Goal: Task Accomplishment & Management: Use online tool/utility

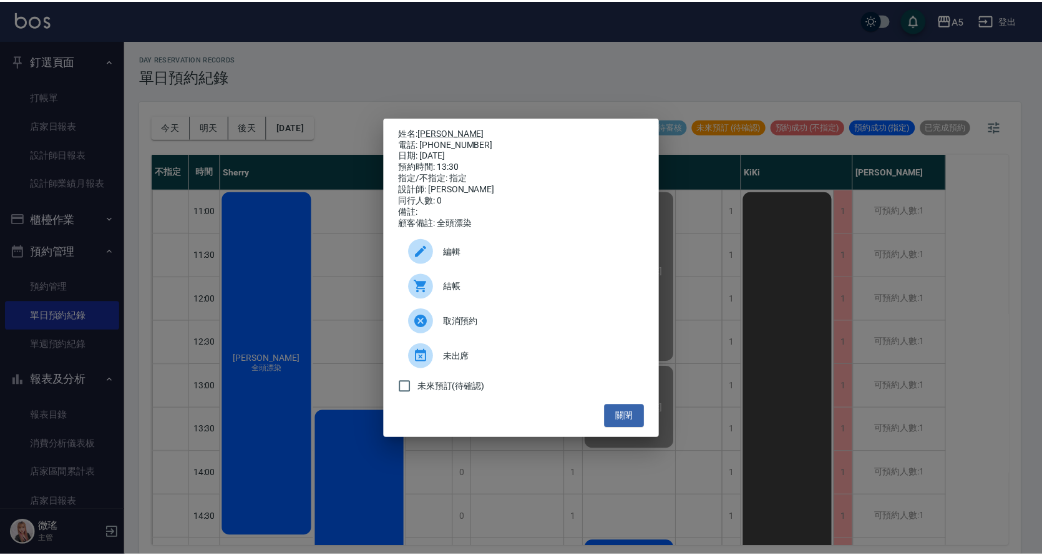
scroll to position [127, 0]
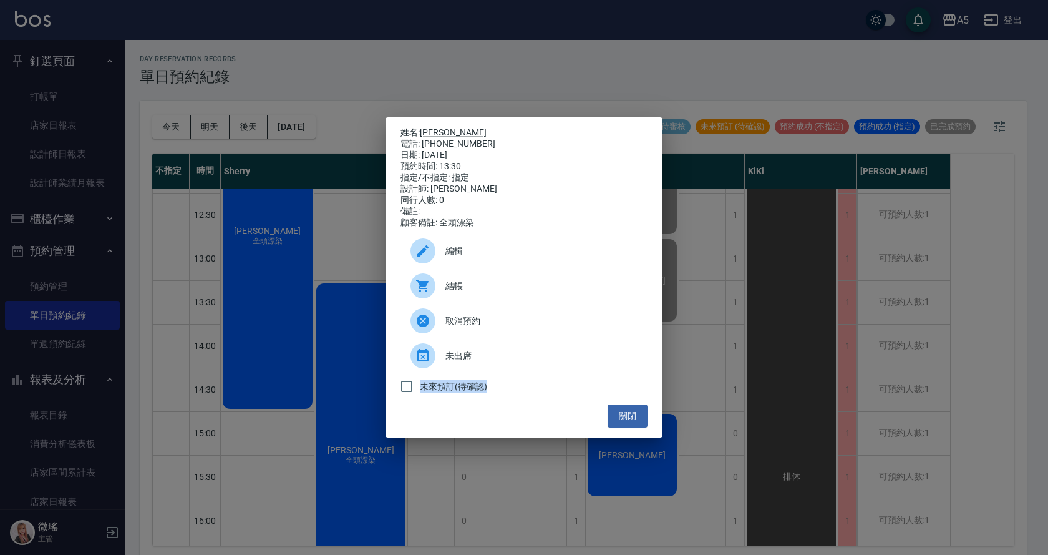
click at [756, 386] on div "姓名: [PERSON_NAME] 電話: [PHONE_NUMBER] 日期: [DATE] 預約時間: 13:30 指定/不指定: 指定 設計師: [PE…" at bounding box center [524, 277] width 1048 height 555
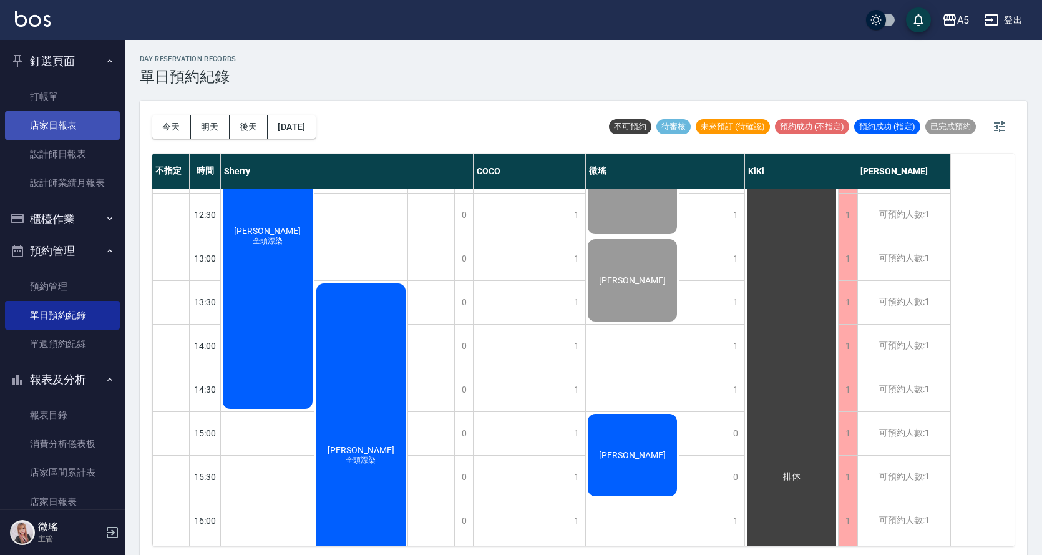
scroll to position [0, 0]
click at [19, 95] on link "打帳單" at bounding box center [62, 96] width 115 height 29
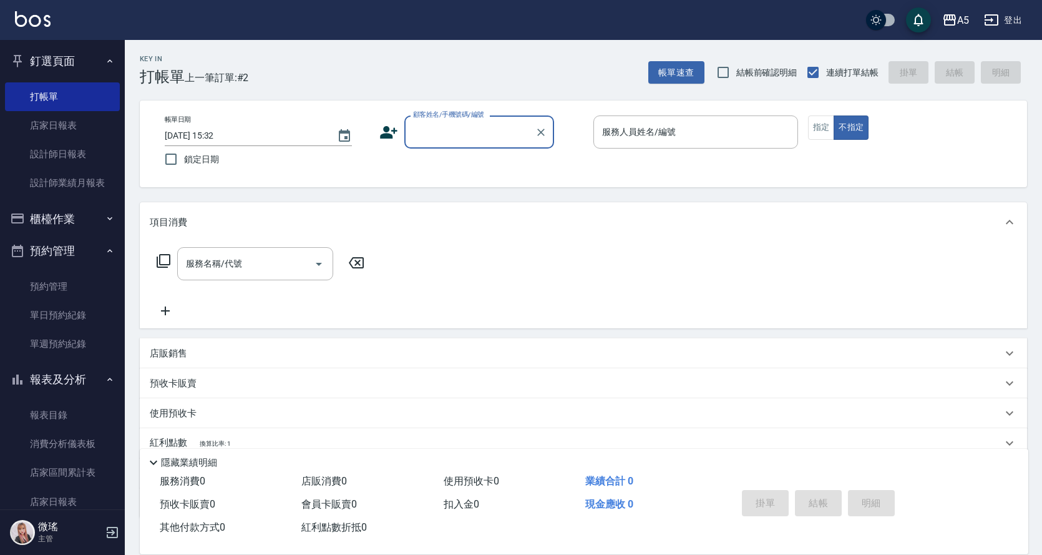
click at [468, 131] on input "顧客姓名/手機號碼/編號" at bounding box center [470, 132] width 120 height 22
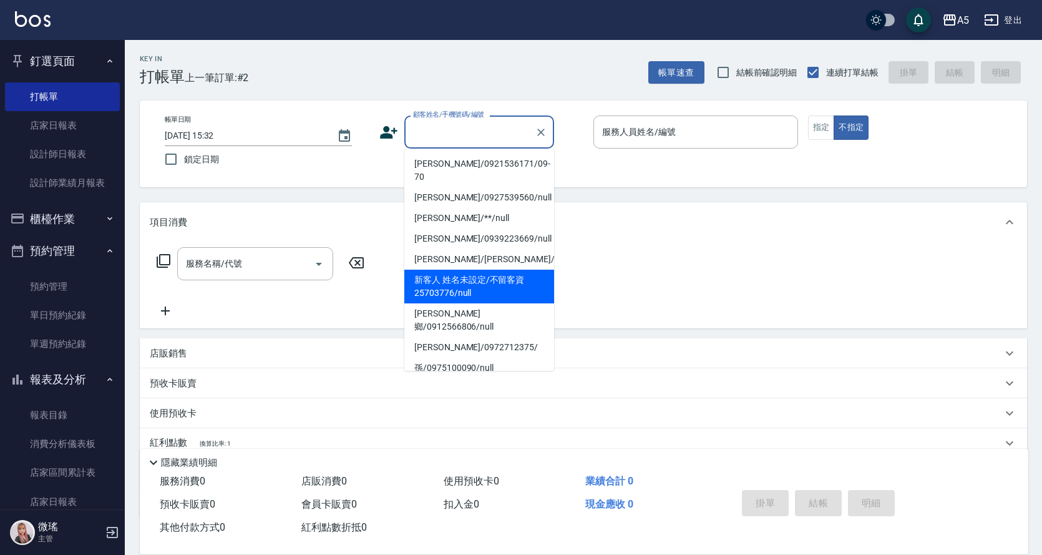
click at [525, 275] on li "新客人 姓名未設定/不留客資25703776/null" at bounding box center [479, 286] width 150 height 34
type input "新客人 姓名未設定/不留客資25703776/null"
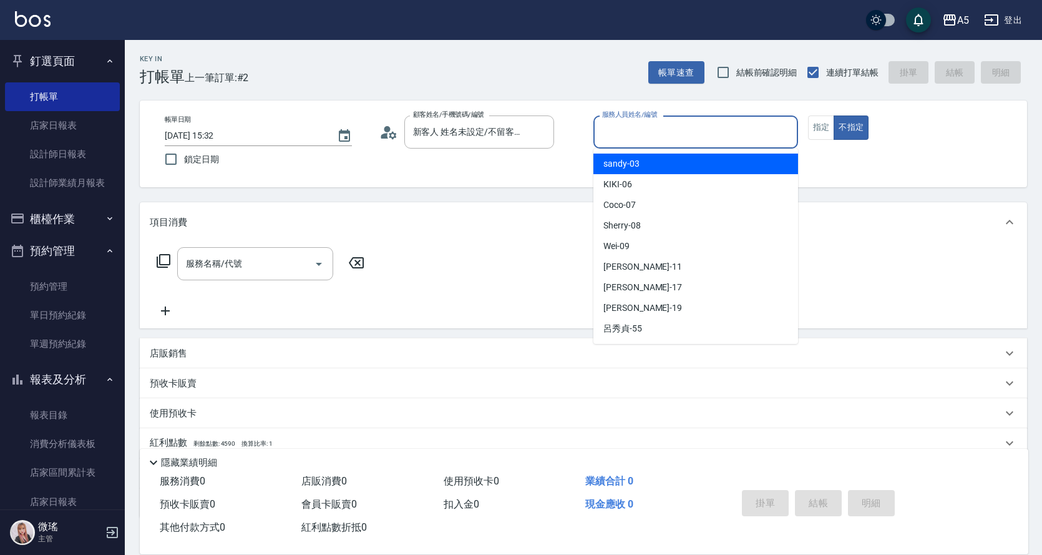
click at [626, 132] on input "服務人員姓名/編號" at bounding box center [695, 132] width 193 height 22
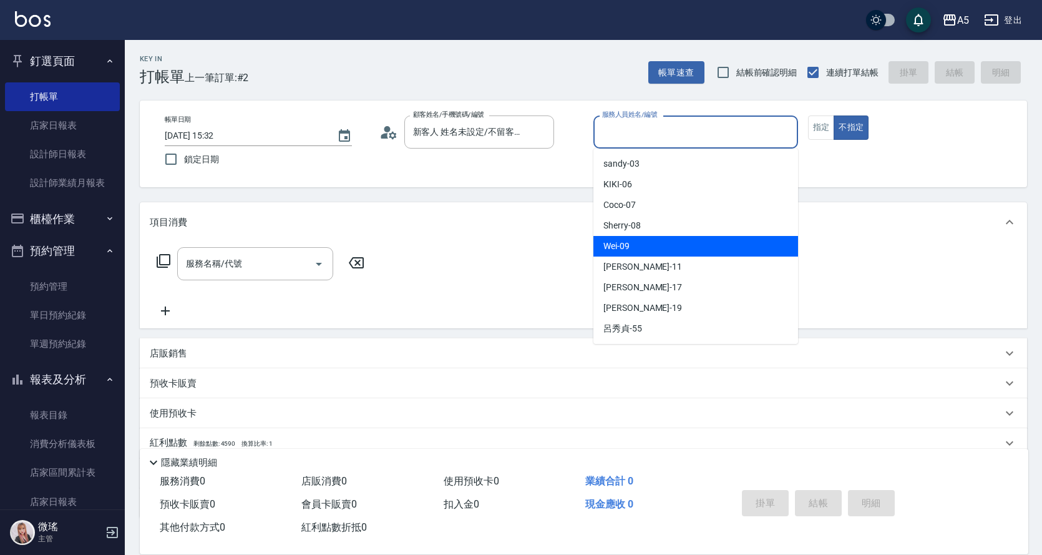
click at [646, 248] on div "Wei -09" at bounding box center [695, 246] width 205 height 21
type input "Wei-09"
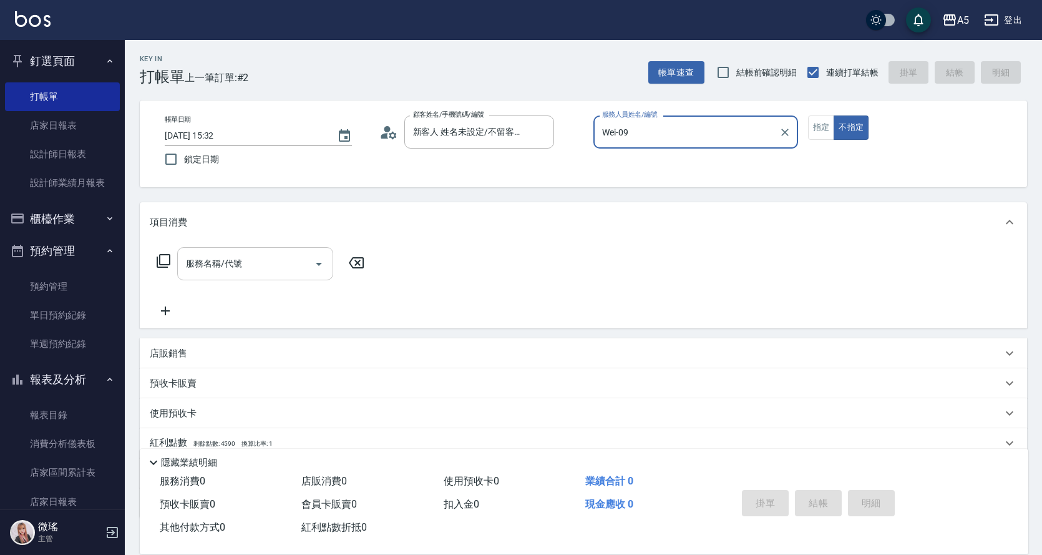
click at [231, 271] on input "服務名稱/代號" at bounding box center [246, 264] width 126 height 22
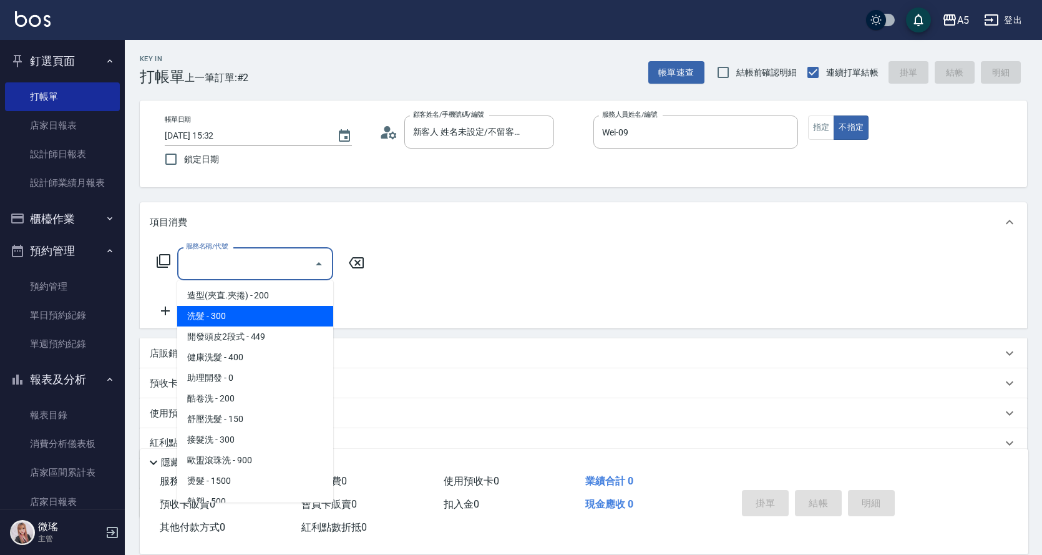
click at [265, 321] on span "洗髮 - 300" at bounding box center [255, 316] width 156 height 21
type input "洗髮(201)"
type input "30"
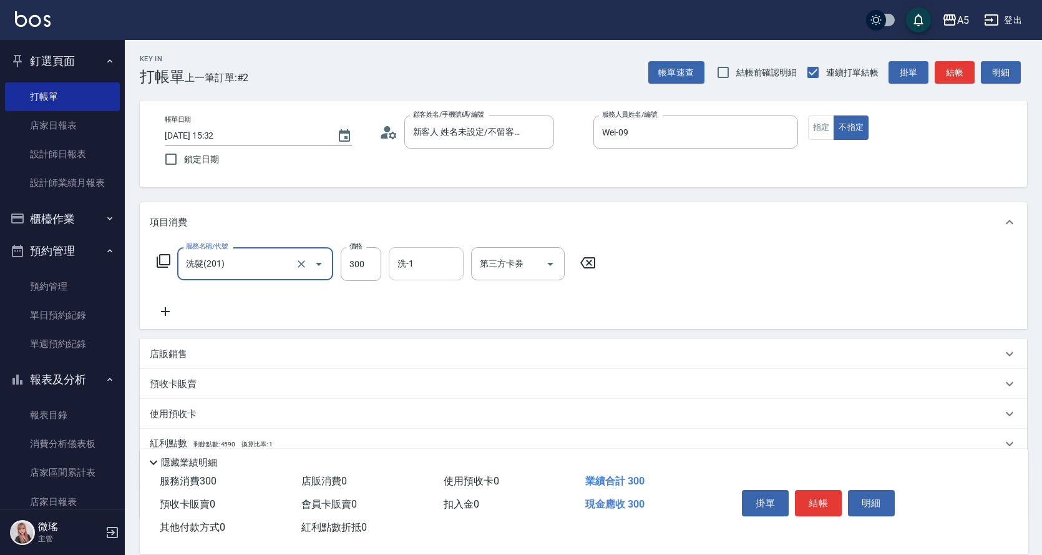
click at [442, 260] on input "洗-1" at bounding box center [426, 264] width 64 height 22
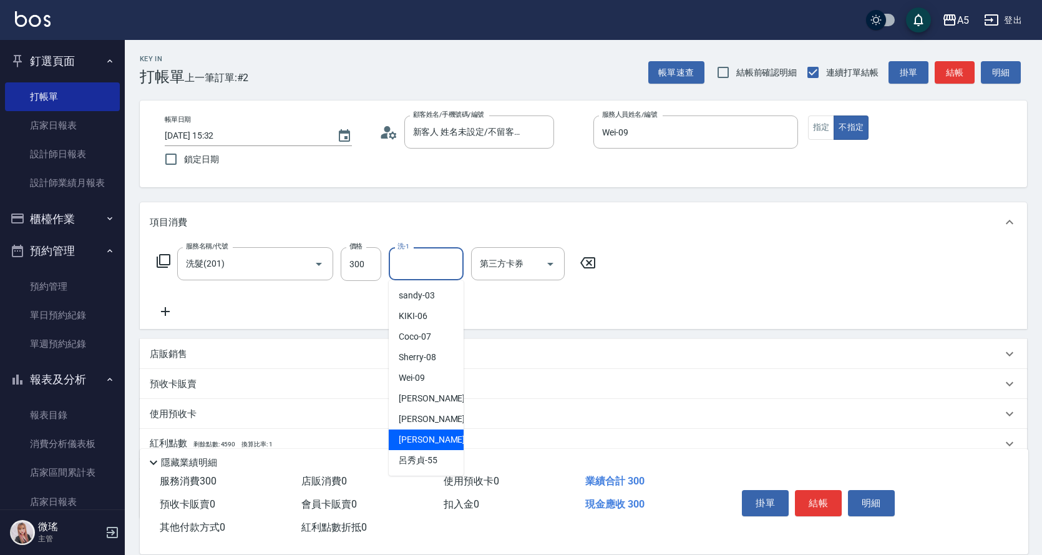
click at [420, 442] on span "羽慈 -19" at bounding box center [438, 439] width 79 height 13
type input "羽慈-19"
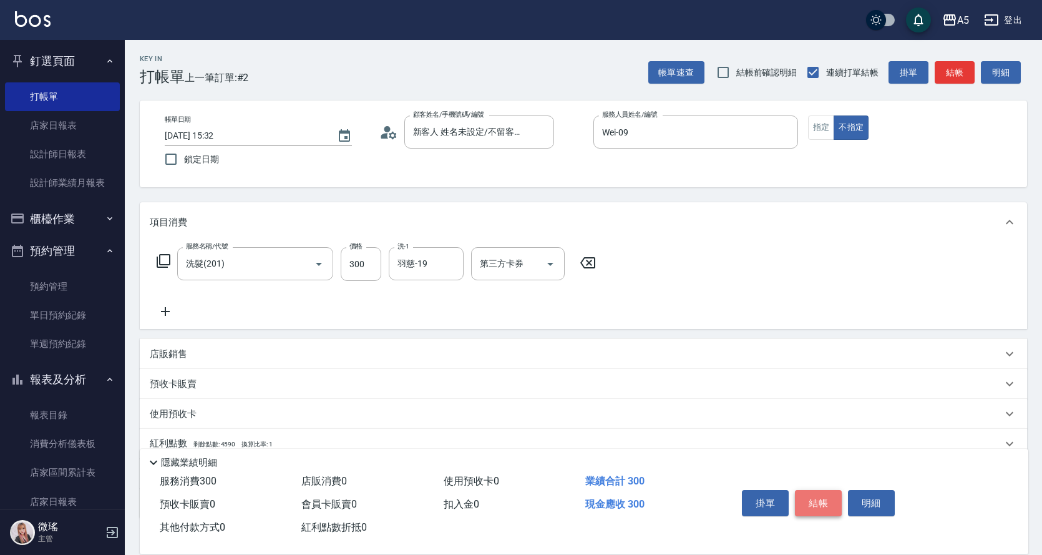
click at [831, 496] on button "結帳" at bounding box center [818, 503] width 47 height 26
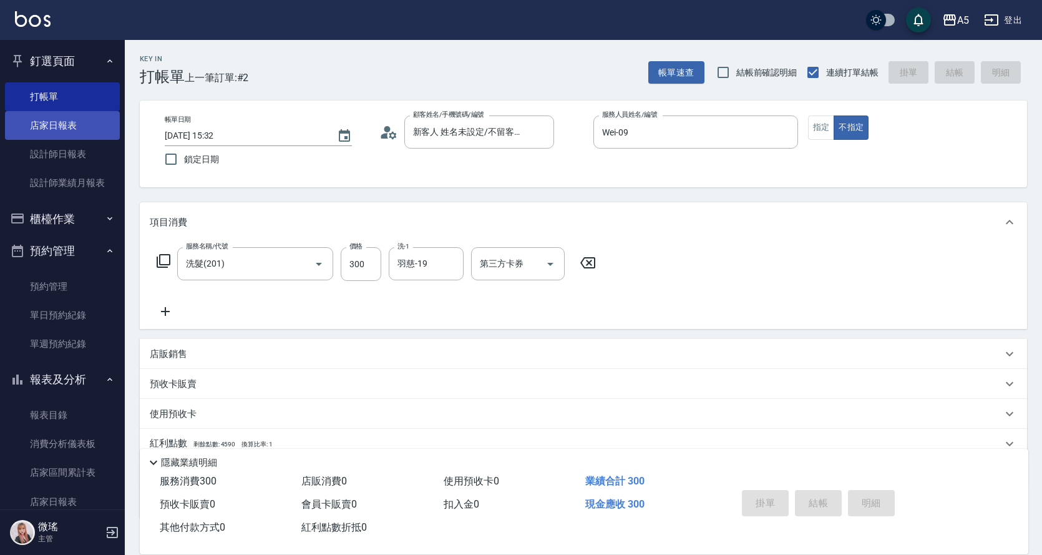
type input "0"
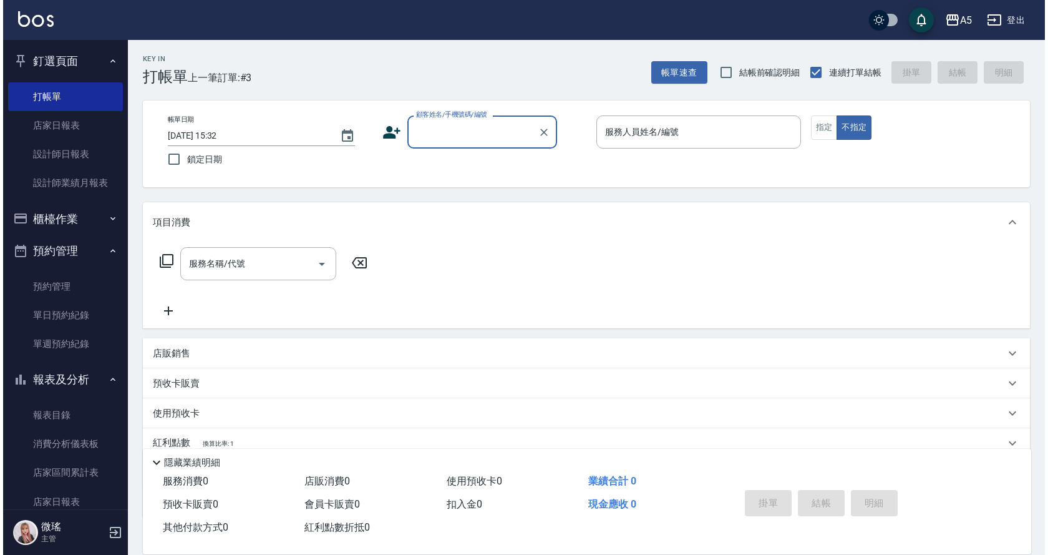
scroll to position [187, 0]
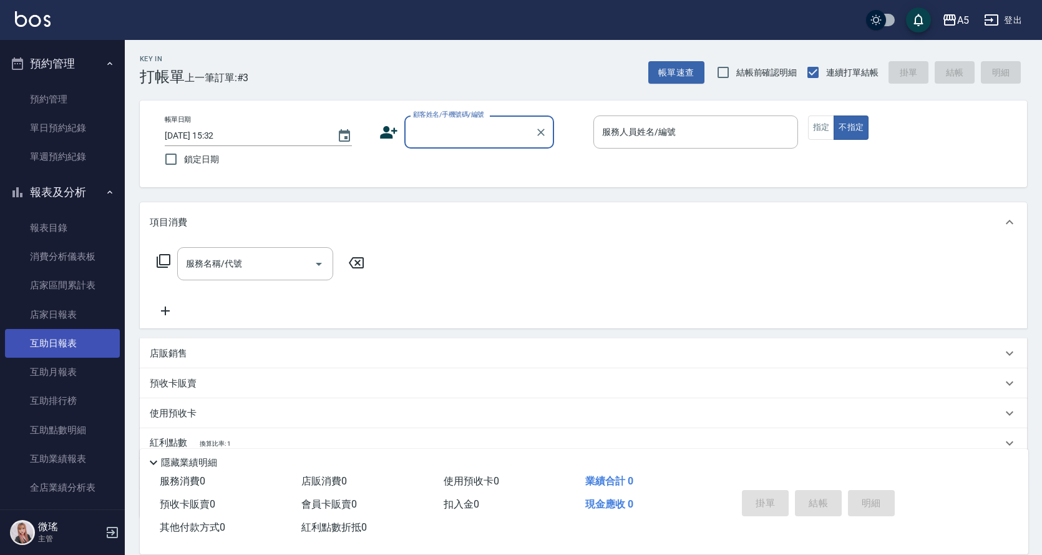
click at [85, 330] on link "互助日報表" at bounding box center [62, 343] width 115 height 29
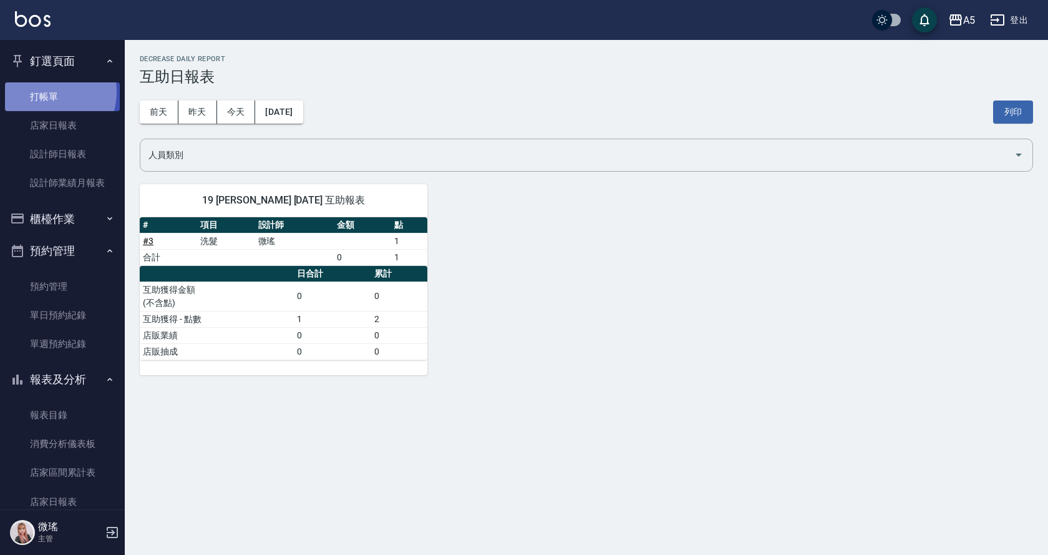
click at [49, 92] on link "打帳單" at bounding box center [62, 96] width 115 height 29
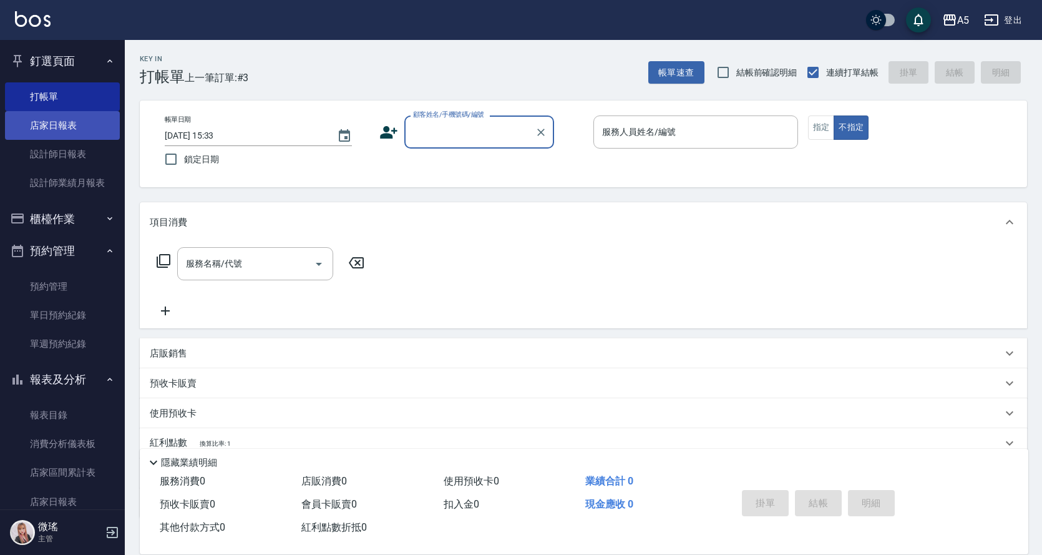
click at [61, 130] on link "店家日報表" at bounding box center [62, 125] width 115 height 29
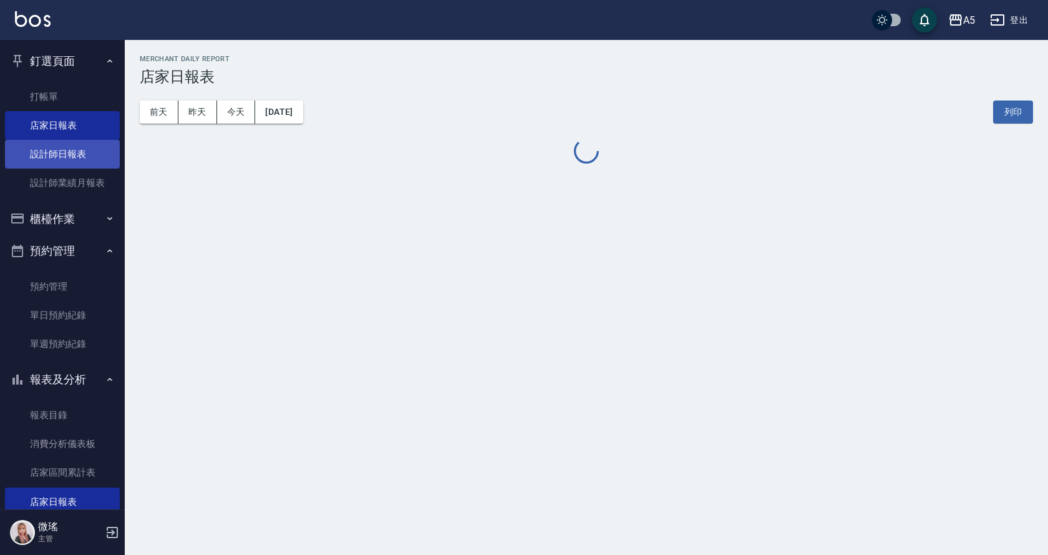
click at [78, 160] on link "設計師日報表" at bounding box center [62, 154] width 115 height 29
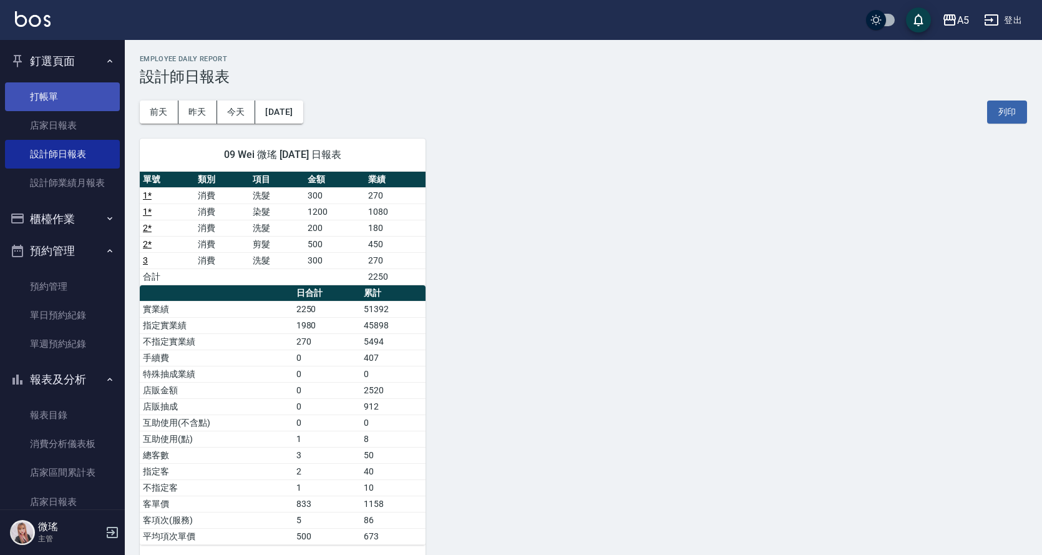
click at [65, 96] on link "打帳單" at bounding box center [62, 96] width 115 height 29
